Goal: Navigation & Orientation: Go to known website

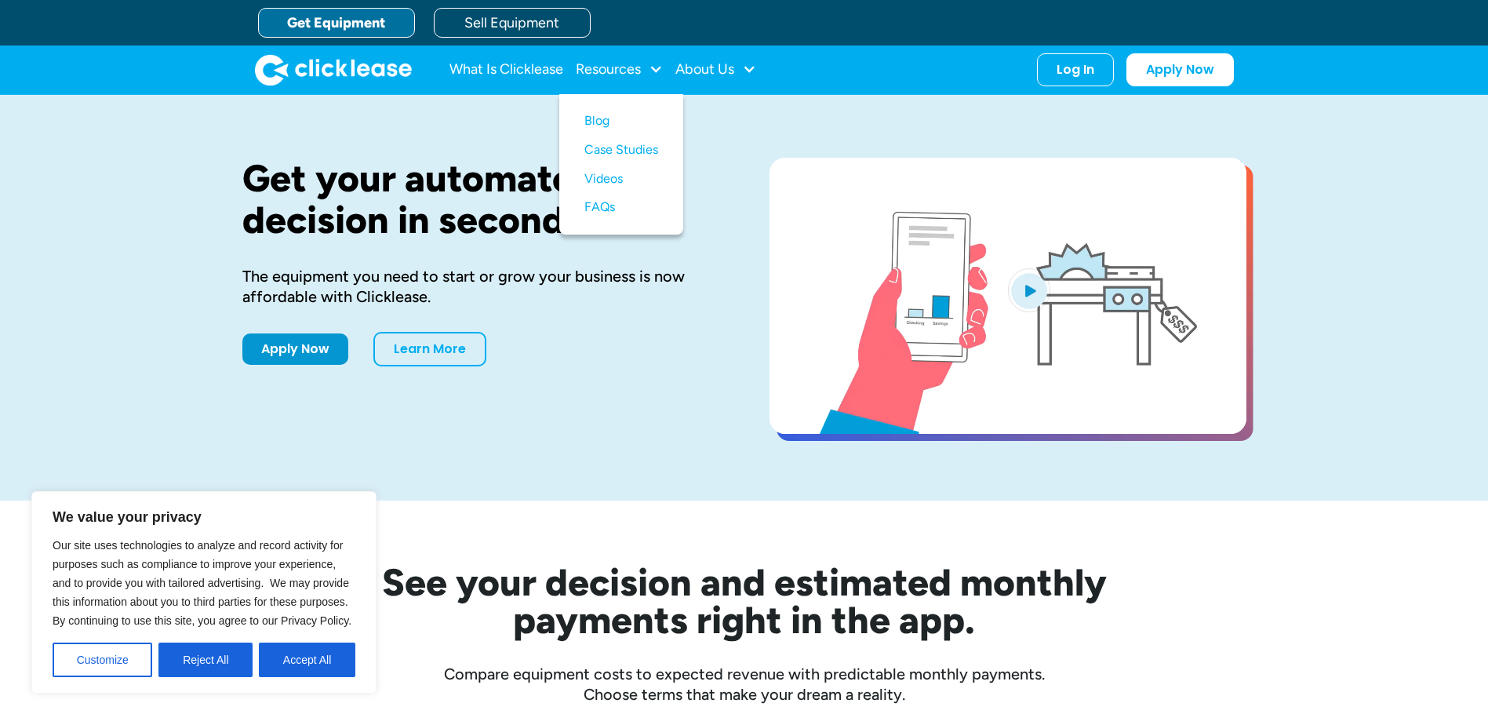
click at [278, 658] on button "Accept All" at bounding box center [307, 660] width 97 height 35
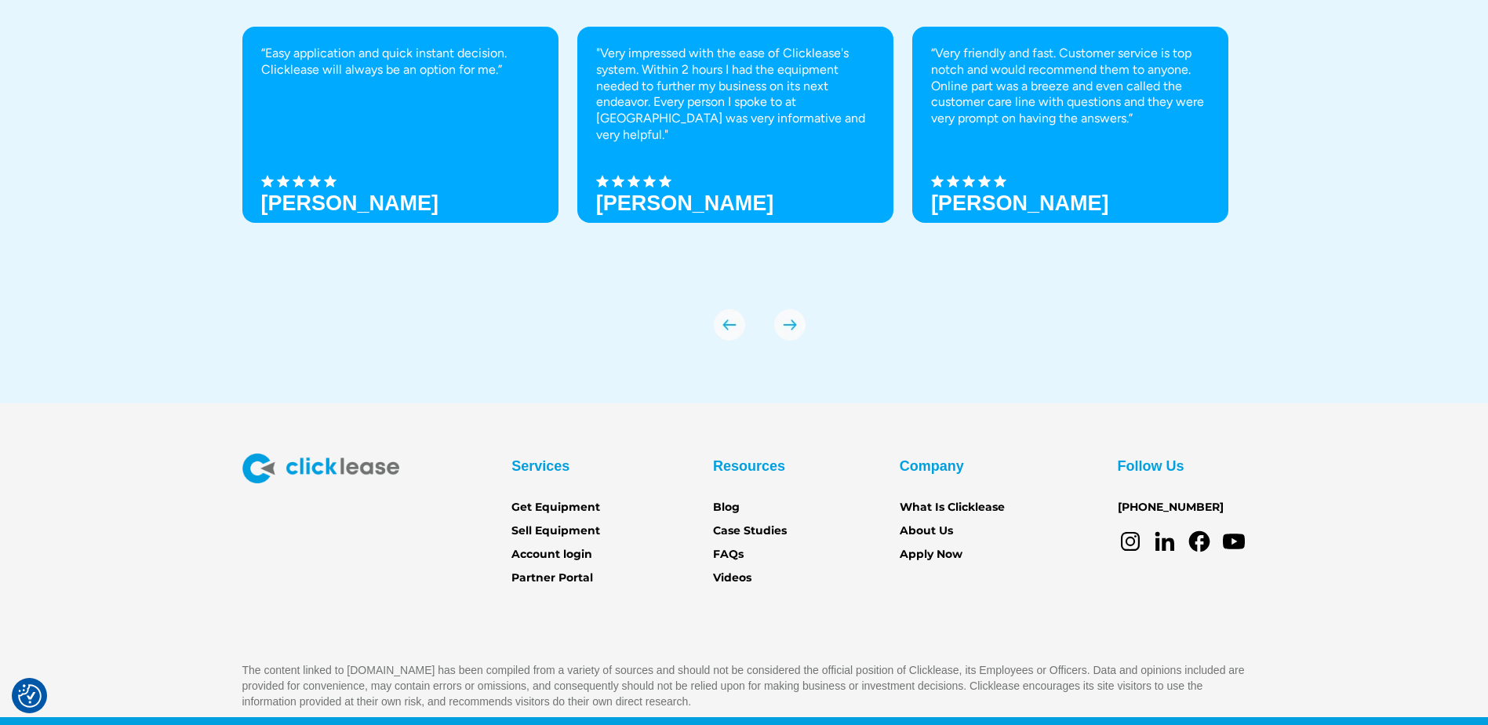
scroll to position [5492, 0]
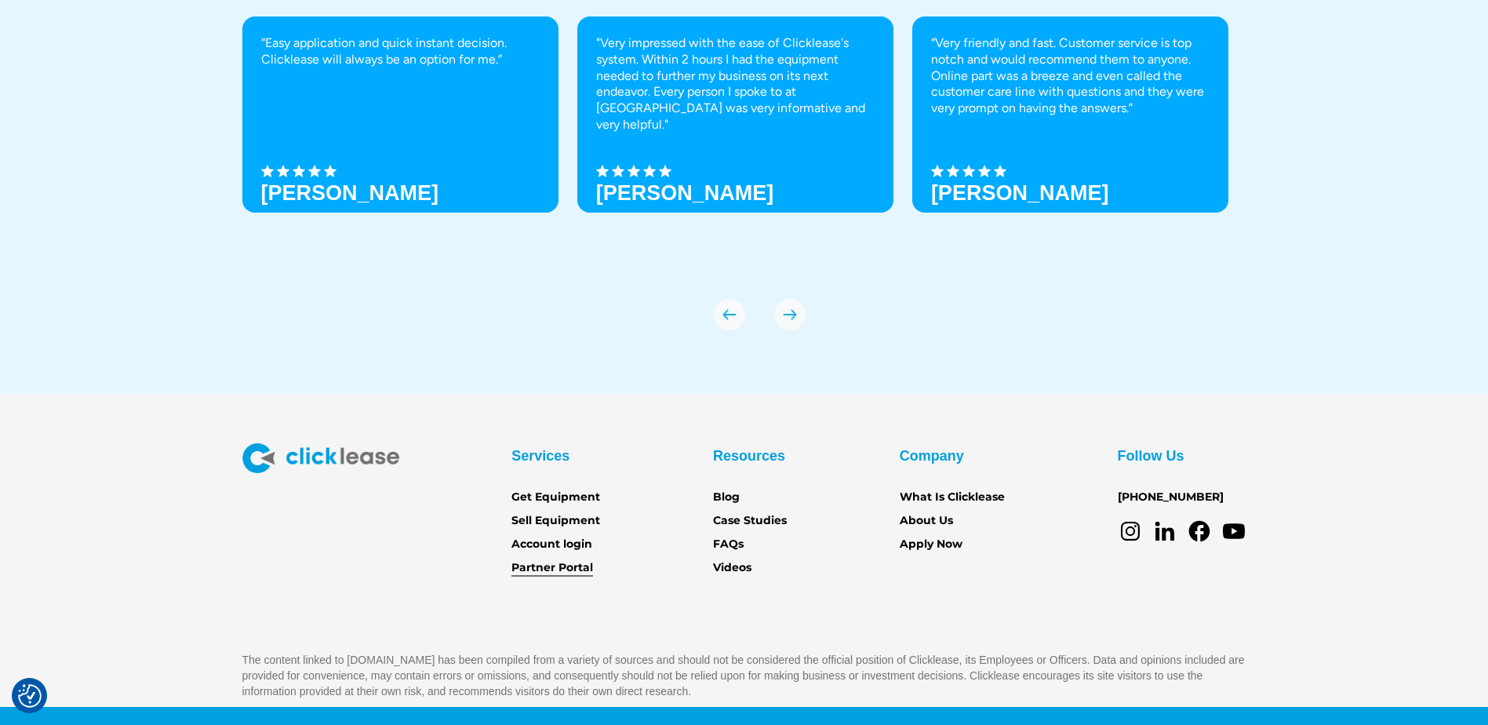
click at [576, 571] on link "Partner Portal" at bounding box center [553, 567] width 82 height 17
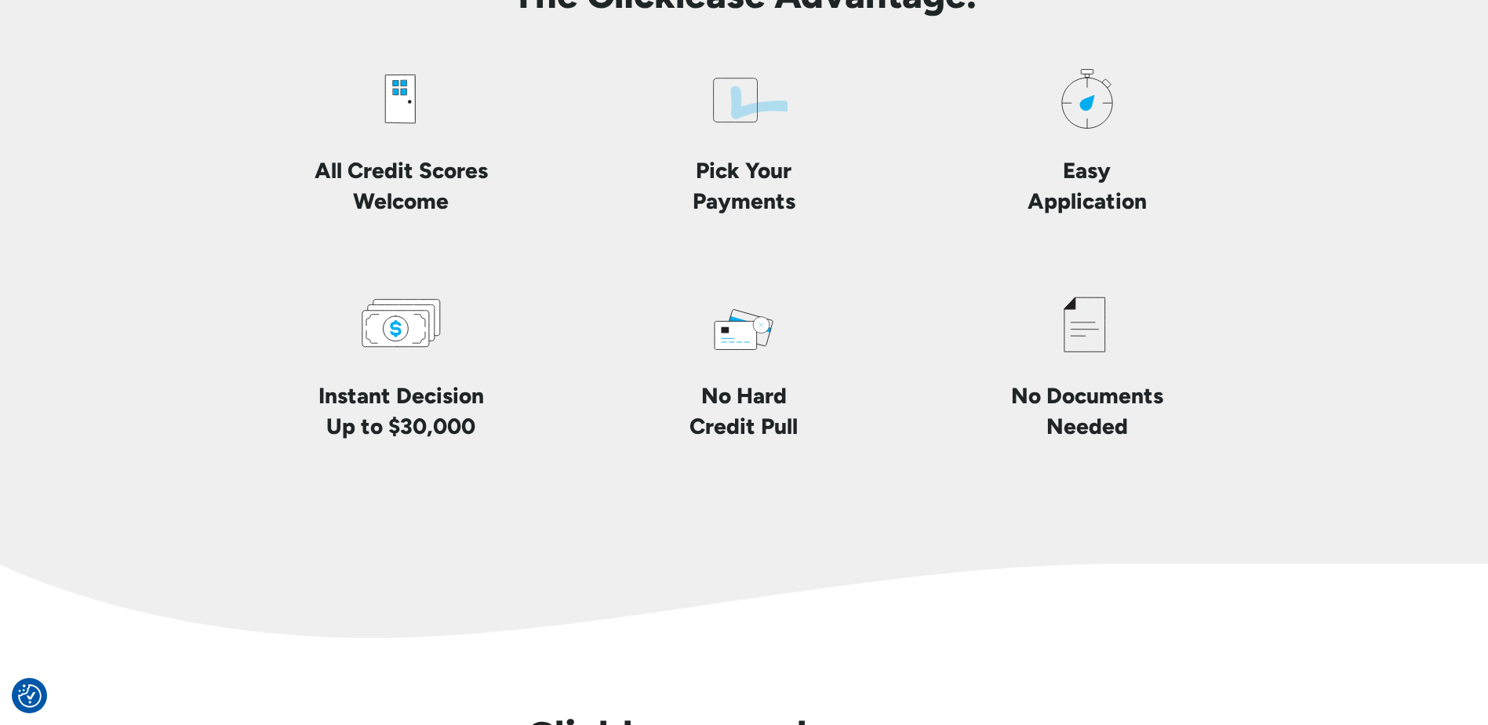
scroll to position [3766, 0]
